Goal: Task Accomplishment & Management: Manage account settings

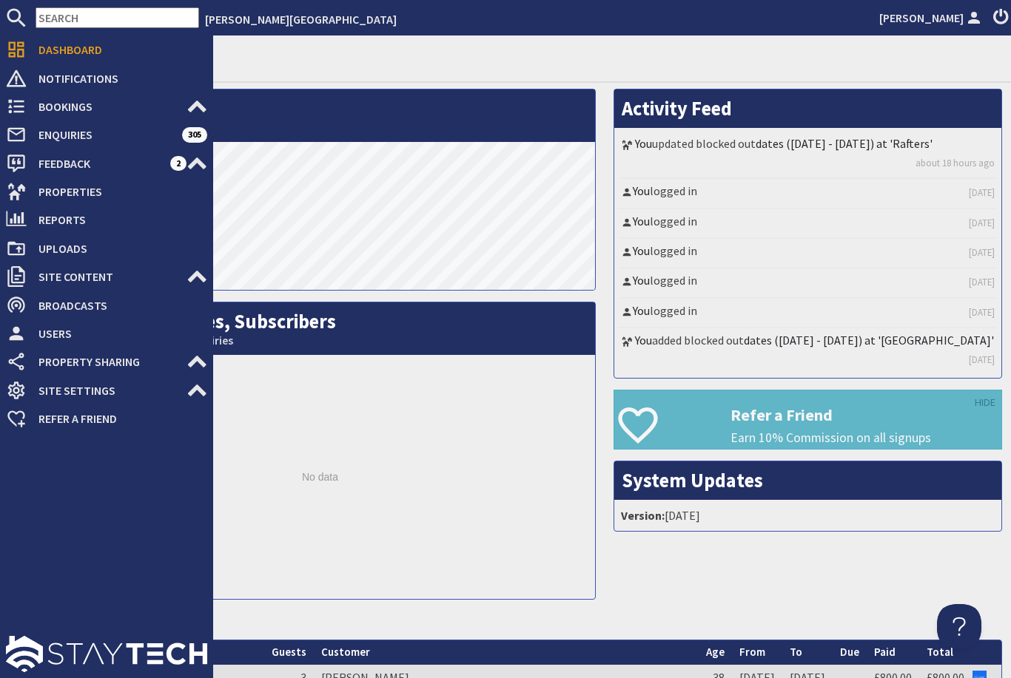
click at [13, 189] on icon at bounding box center [16, 191] width 21 height 21
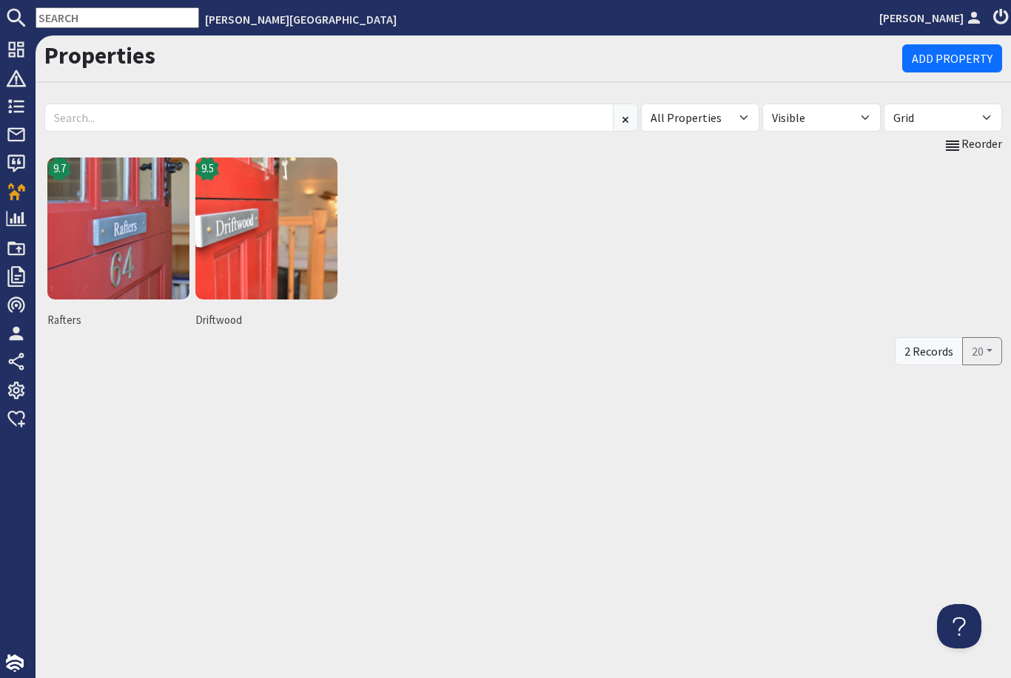
click at [113, 239] on img at bounding box center [118, 229] width 142 height 142
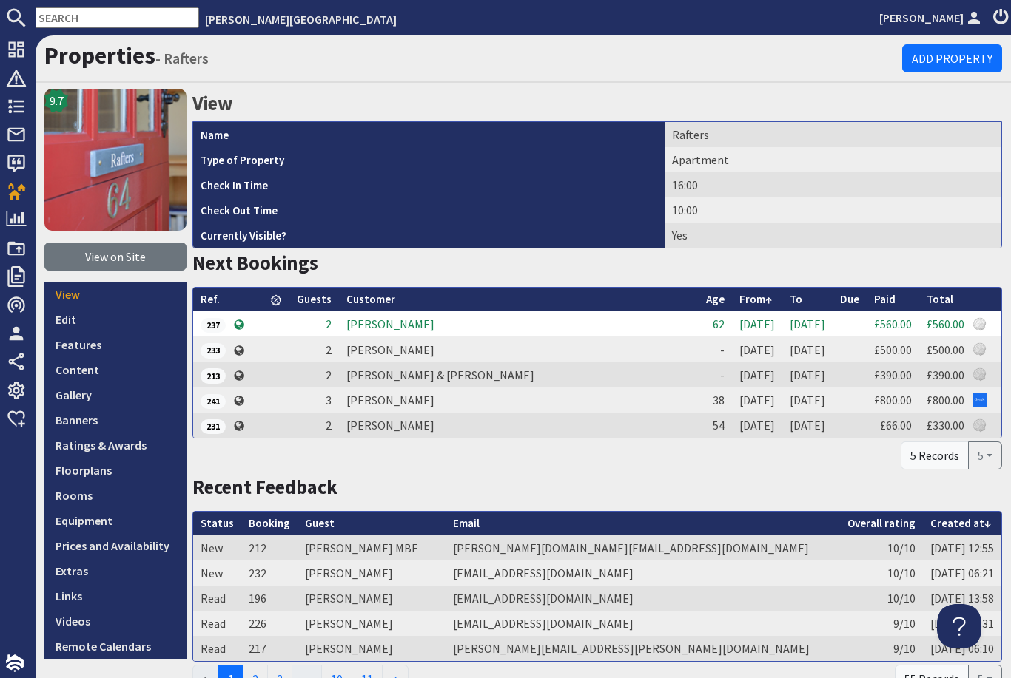
click at [92, 556] on link "Prices and Availability" at bounding box center [115, 545] width 142 height 25
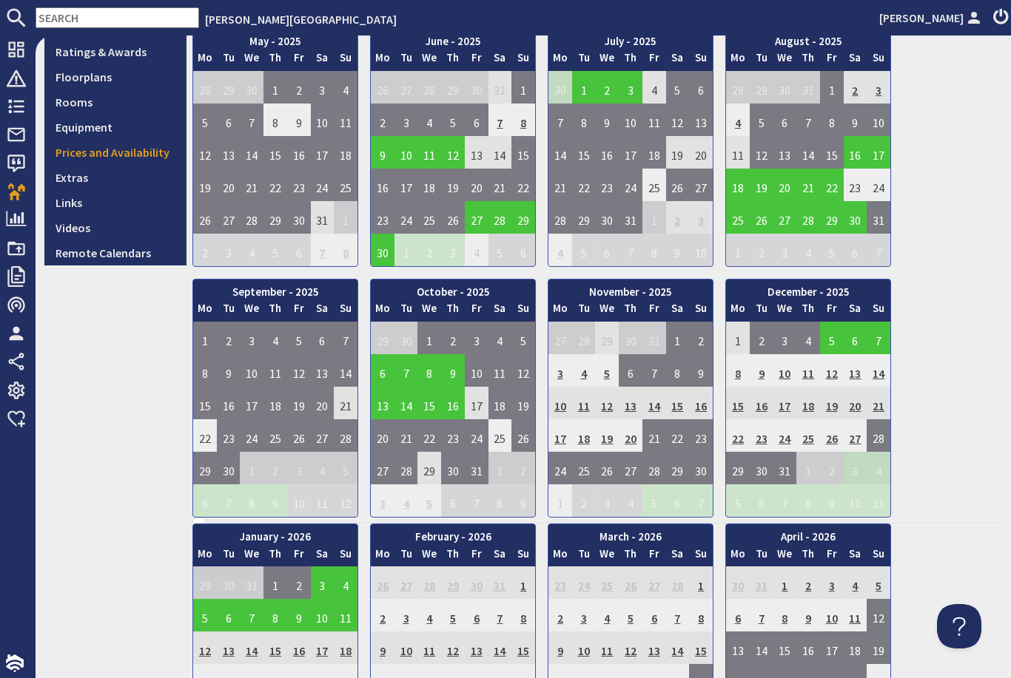
scroll to position [402, 0]
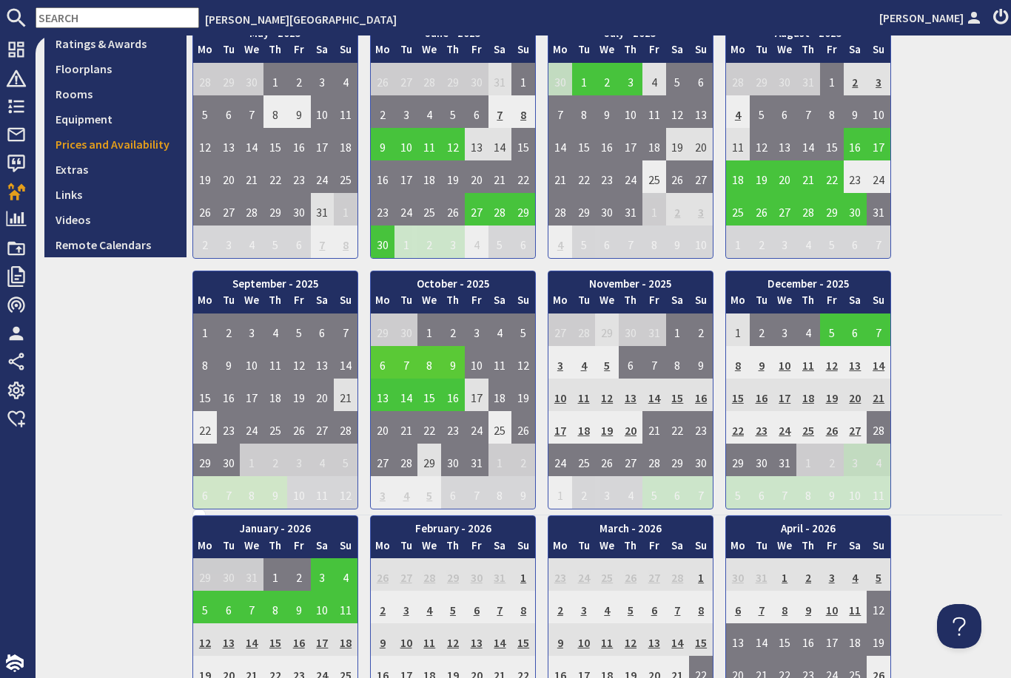
click at [380, 357] on td "6" at bounding box center [383, 362] width 24 height 33
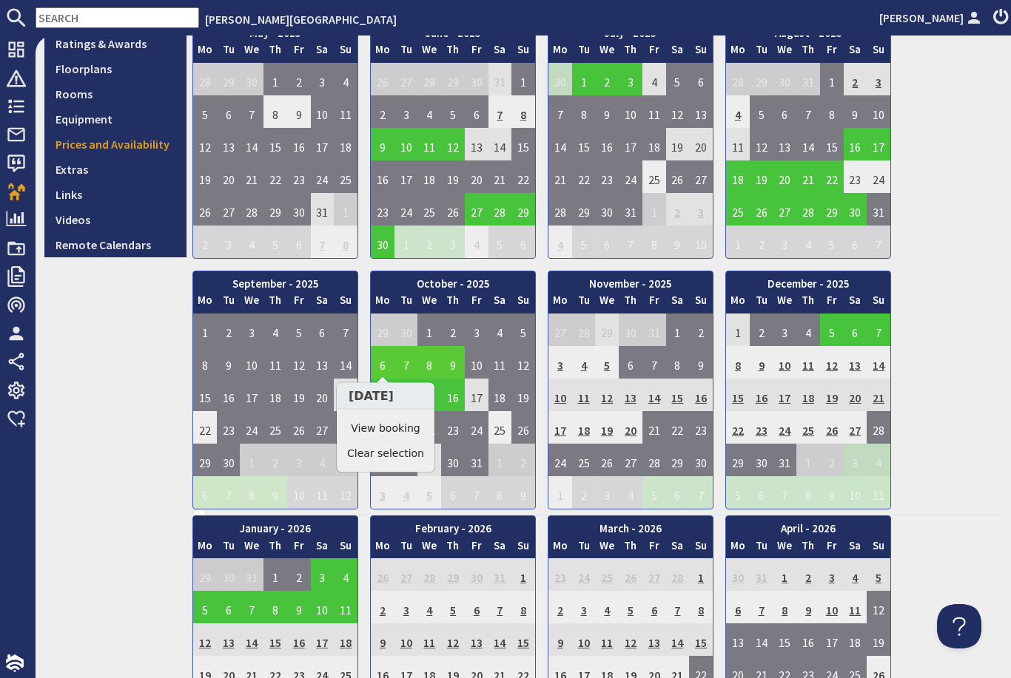
click at [355, 428] on link "View booking" at bounding box center [385, 429] width 77 height 16
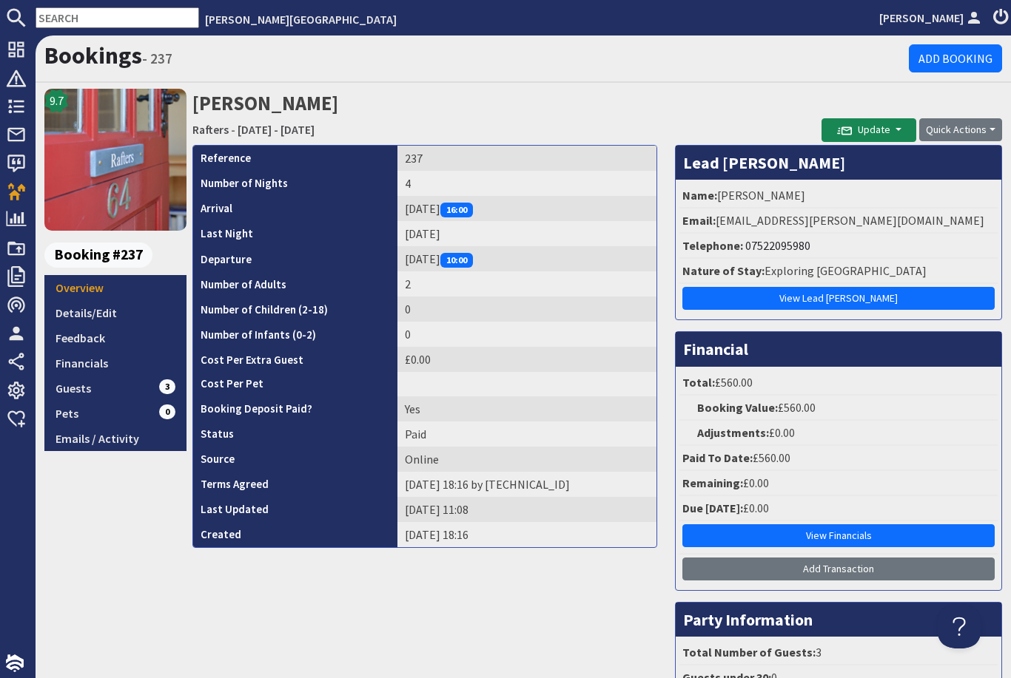
click at [98, 426] on link "Emails / Activity" at bounding box center [115, 438] width 142 height 25
